Goal: Task Accomplishment & Management: Use online tool/utility

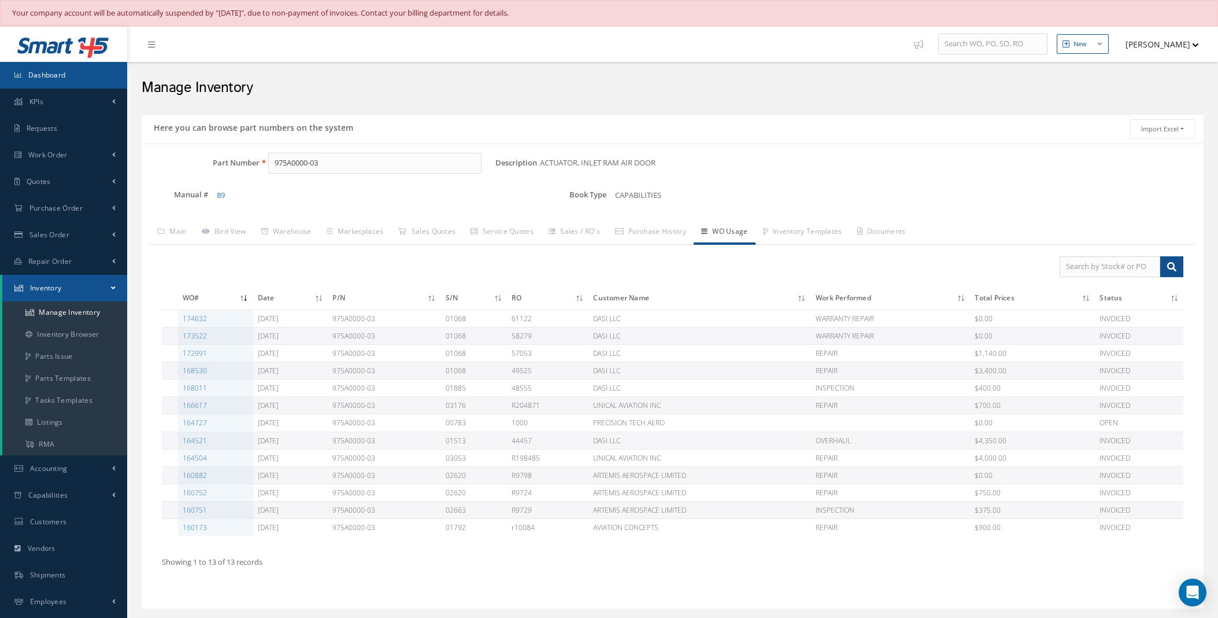
drag, startPoint x: 0, startPoint y: 0, endPoint x: 50, endPoint y: 75, distance: 90.1
click at [50, 75] on span "Dashboard" at bounding box center [47, 75] width 38 height 10
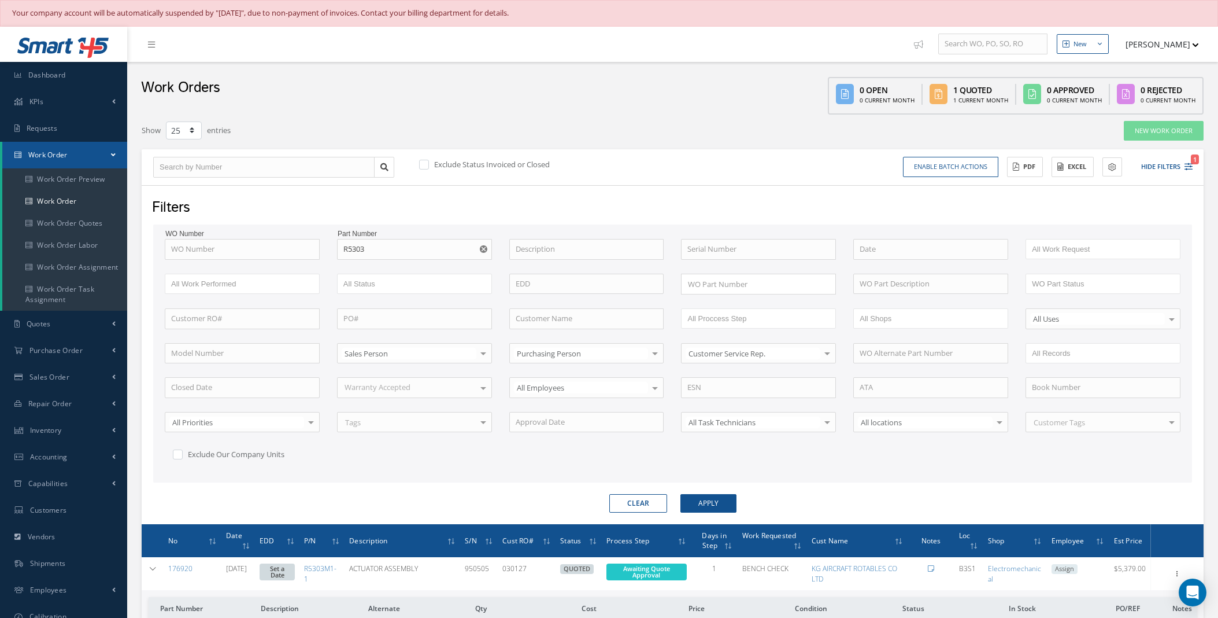
select select "25"
click at [429, 159] on label at bounding box center [430, 164] width 3 height 10
click at [424, 162] on input "checkbox" at bounding box center [423, 166] width 8 height 8
checkbox input "true"
click at [481, 250] on use "Reset" at bounding box center [484, 249] width 8 height 8
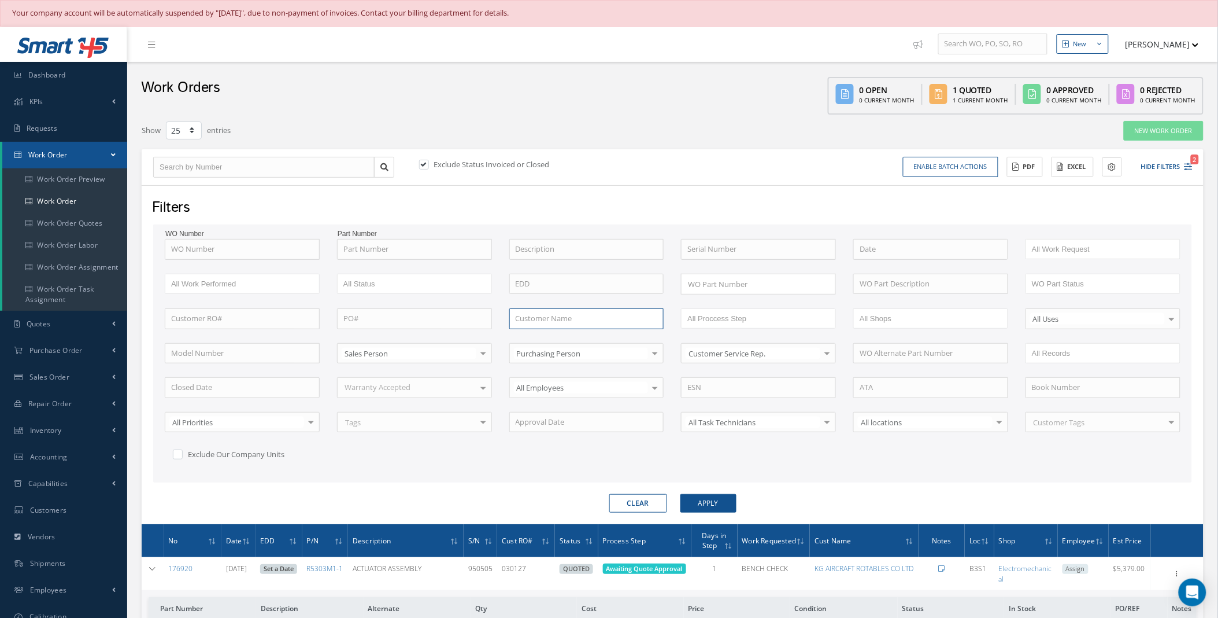
click at [554, 319] on input "text" at bounding box center [586, 318] width 155 height 21
drag, startPoint x: 567, startPoint y: 318, endPoint x: 482, endPoint y: 318, distance: 85.0
click at [483, 318] on div "WO Number Part Number Description Serial Number [GEOGRAPHIC_DATA] BALANCE BENCH…" at bounding box center [672, 358] width 1033 height 238
type input "arms"
click at [429, 165] on label at bounding box center [430, 164] width 3 height 10
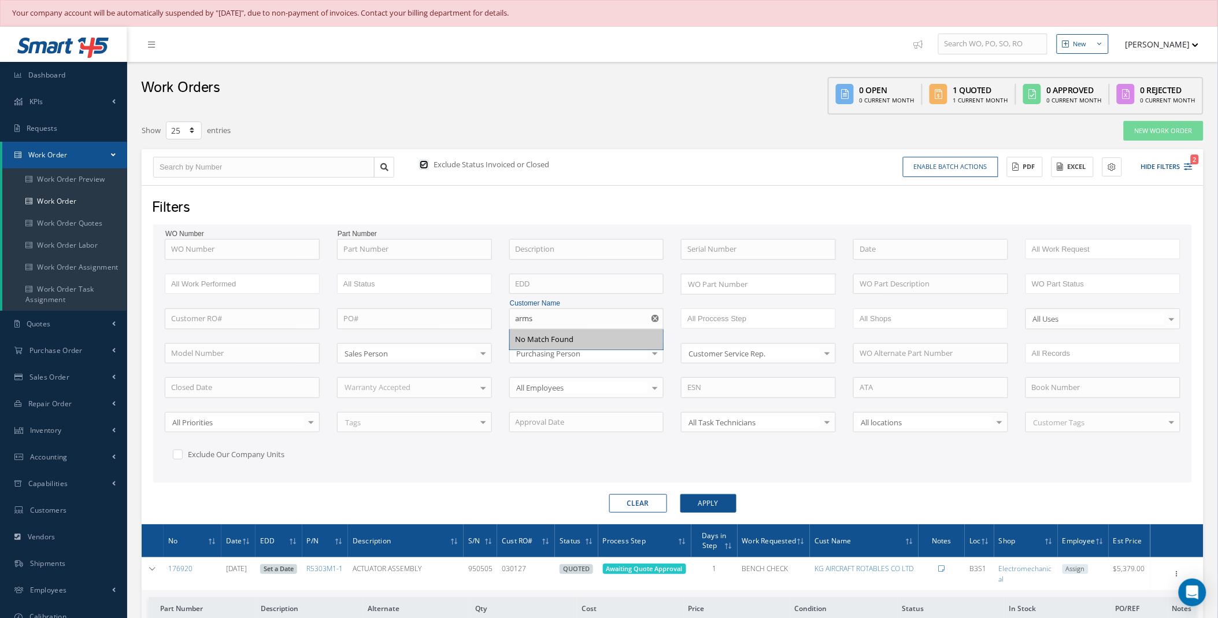
click at [421, 165] on input "checkbox" at bounding box center [423, 166] width 8 height 8
checkbox input "false"
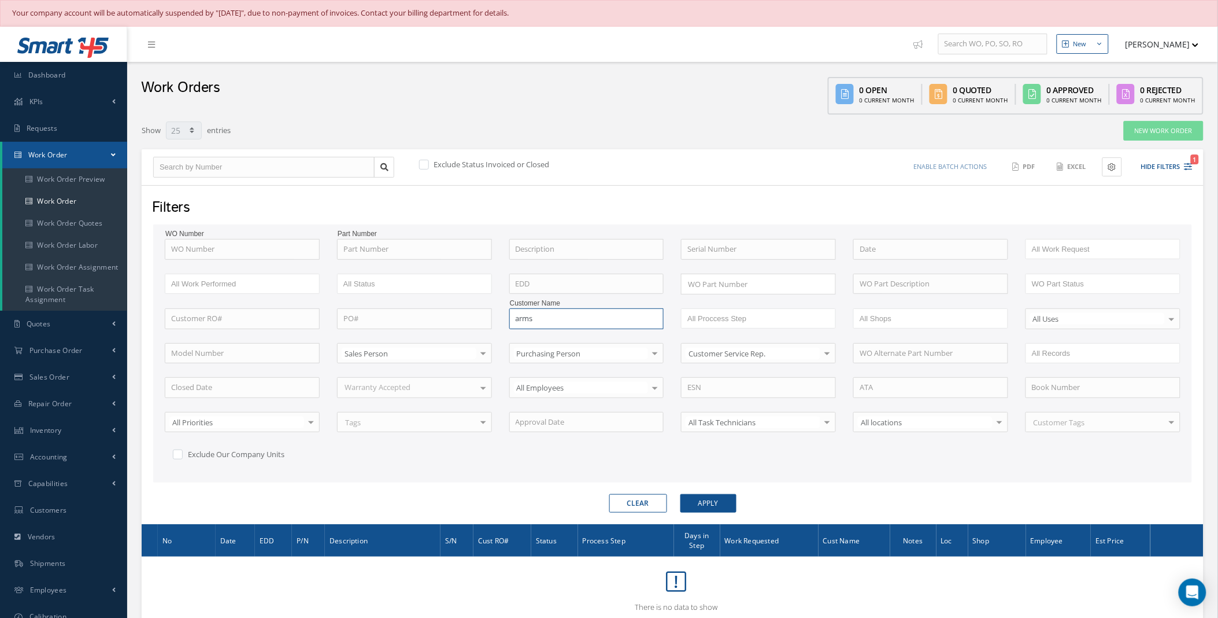
click at [574, 319] on input "arms" at bounding box center [586, 318] width 155 height 21
drag, startPoint x: 574, startPoint y: 319, endPoint x: 438, endPoint y: 311, distance: 136.7
click at [438, 311] on div "WO Number Part Number Description Serial Number [GEOGRAPHIC_DATA] BALANCE BENCH…" at bounding box center [672, 358] width 1033 height 238
type input "a"
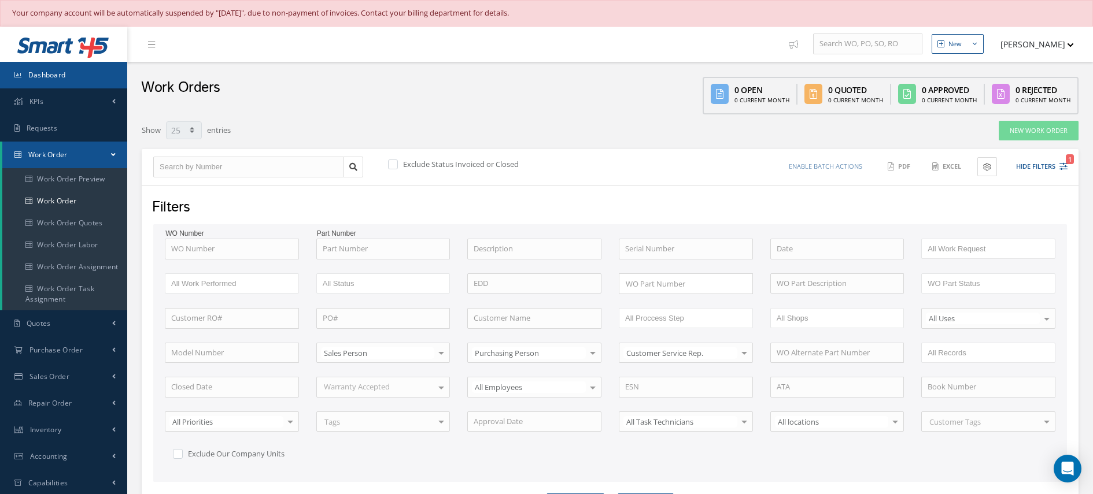
click at [36, 77] on span "Dashboard" at bounding box center [47, 75] width 38 height 10
